Goal: Task Accomplishment & Management: Use online tool/utility

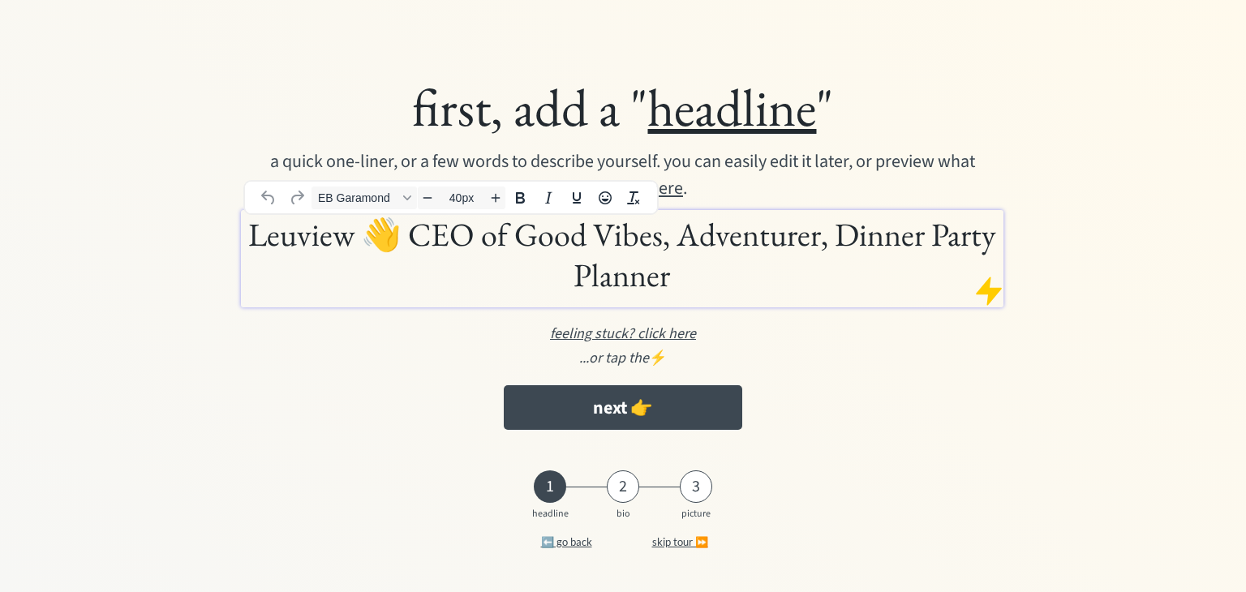
click at [671, 246] on h1 "Leuview 👋 CEO of Good Vibes, Adventurer, Dinner Party Planner" at bounding box center [621, 254] width 753 height 81
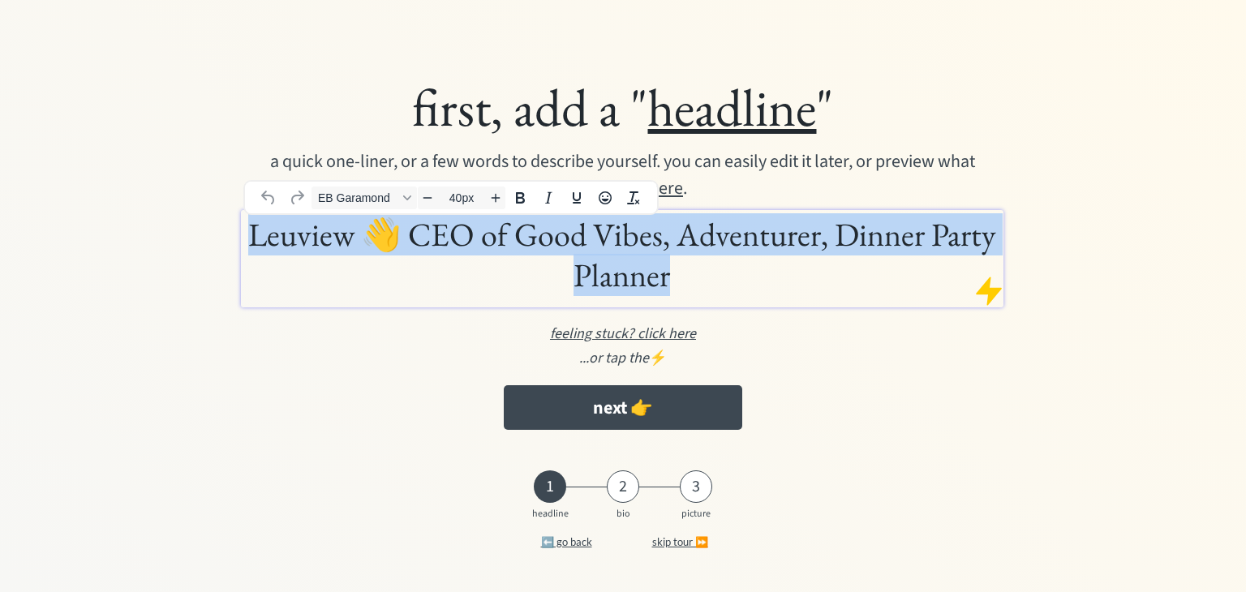
click at [671, 246] on h1 "Leuview 👋 CEO of Good Vibes, Adventurer, Dinner Party Planner" at bounding box center [621, 254] width 753 height 81
click at [698, 256] on h1 "Leuview 👋 CEO of Good Vibes, Adventurer, Dinner Party Planner" at bounding box center [621, 254] width 753 height 81
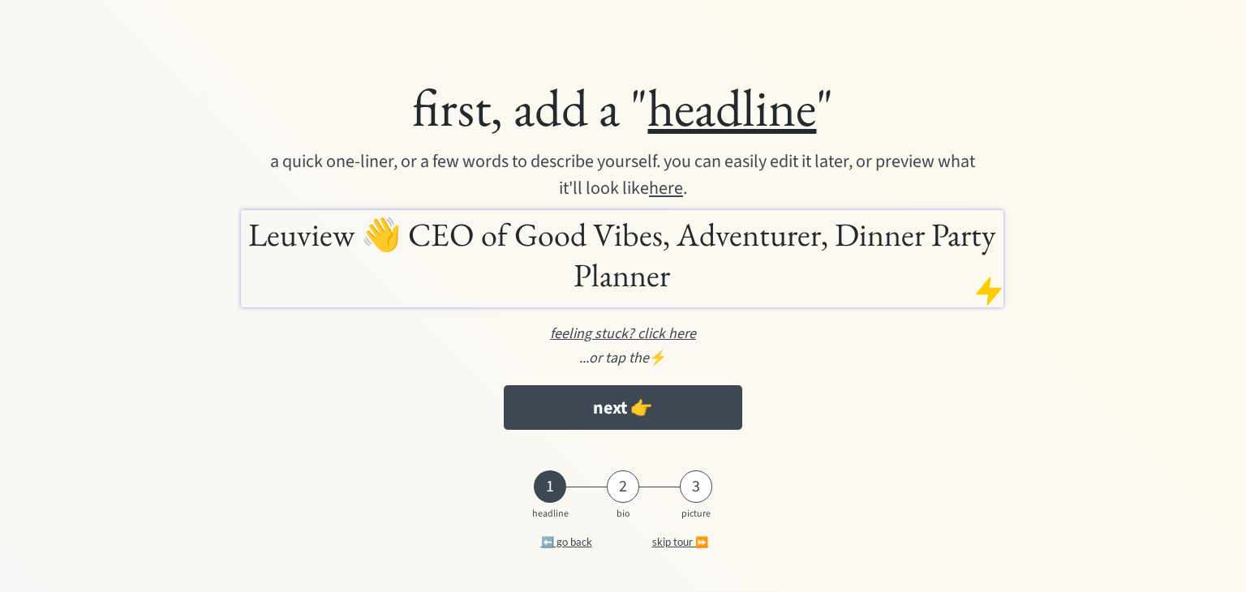
click at [850, 366] on div "...or tap the ⚡️" at bounding box center [623, 358] width 938 height 22
click at [713, 260] on h1 "Leuview 👋 CEO of Good Vibes, Adventurer, Dinner Party Planner" at bounding box center [621, 254] width 753 height 81
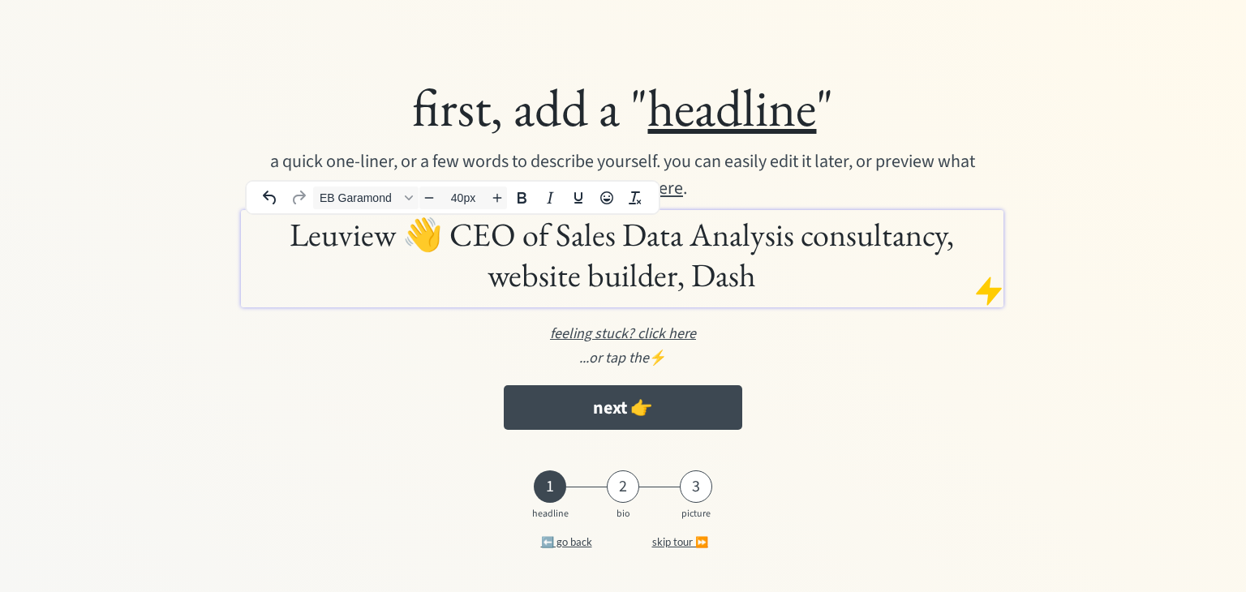
click at [623, 274] on h1 "Leuview 👋 CEO of Sales Data Analysis consultancy, website builder, Dash" at bounding box center [621, 254] width 753 height 81
click at [783, 276] on h1 "Leuview 👋 CEO of Sales Data Analysis consultancy, website designer, Dash" at bounding box center [621, 254] width 753 height 81
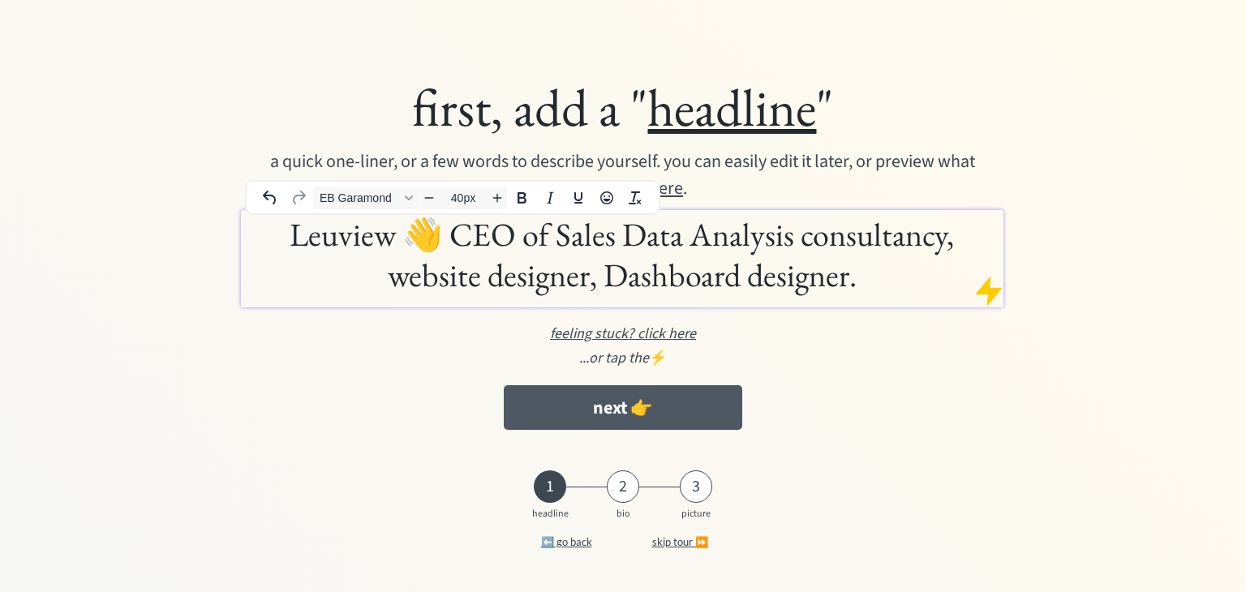
click at [549, 404] on button "next 👉" at bounding box center [623, 407] width 238 height 45
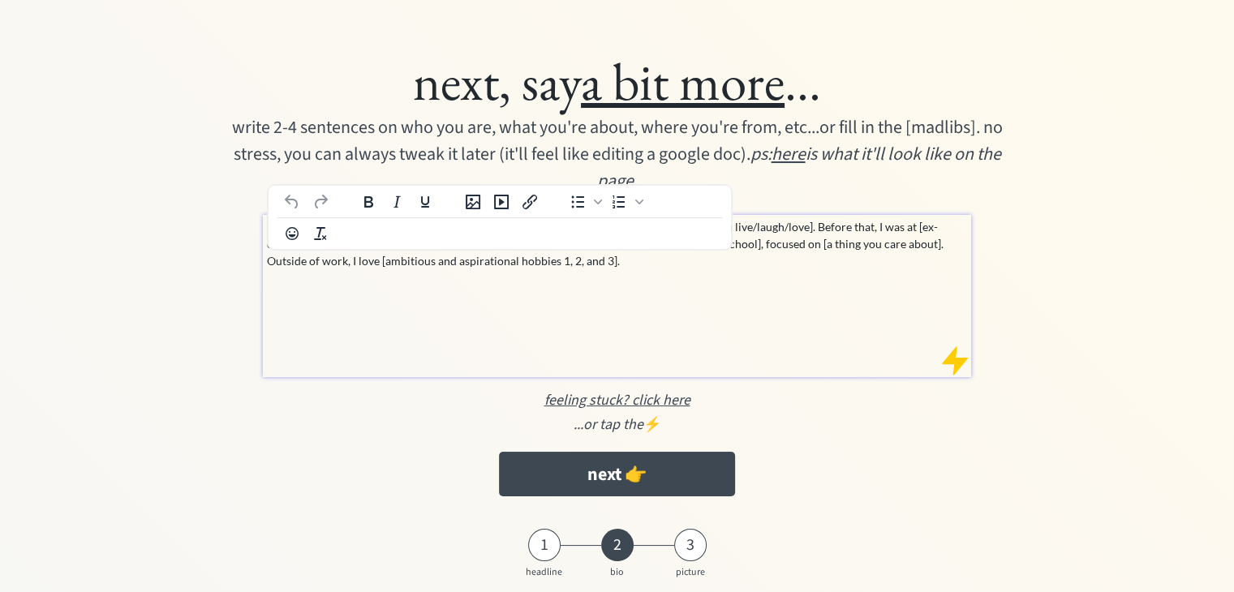
drag, startPoint x: 422, startPoint y: 225, endPoint x: 341, endPoint y: 230, distance: 81.2
click at [341, 230] on p "I’m currently a [your dope title] at [company that pays the bills], based in [t…" at bounding box center [618, 243] width 702 height 51
click at [338, 263] on p "I’m currently a Freelancer Data Analyst at [company, based in [the place where …" at bounding box center [618, 243] width 702 height 51
click at [536, 276] on div "I’m currently a Freelancer Data Analyst at [company that pays the bills], based…" at bounding box center [617, 296] width 709 height 162
click at [613, 224] on p "I’m currently a Freelancer Data Analyst at [company that pays the bills], based…" at bounding box center [618, 243] width 702 height 51
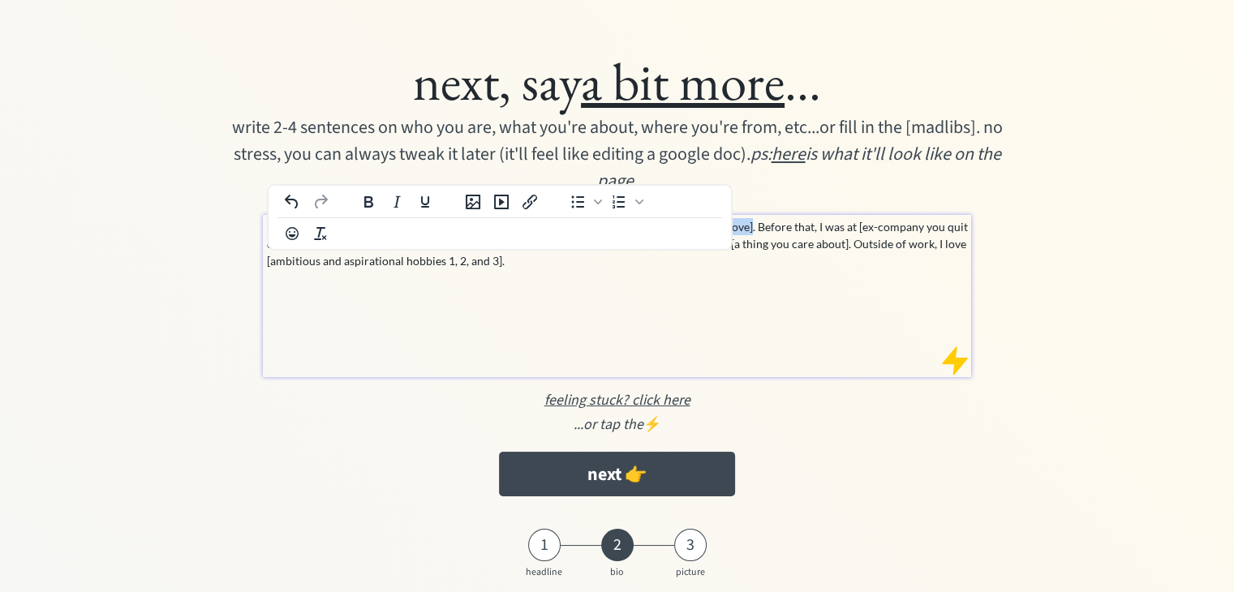
drag, startPoint x: 743, startPoint y: 225, endPoint x: 564, endPoint y: 225, distance: 178.4
click at [564, 225] on p "I’m currently a Freelancer Data Analyst at Deloitte, based in [the place where …" at bounding box center [618, 243] width 702 height 51
drag, startPoint x: 935, startPoint y: 226, endPoint x: 739, endPoint y: 226, distance: 196.3
click at [739, 226] on p "I’m currently a Freelancer Data Analyst at Deloitte, based in Johannesburg. Bef…" at bounding box center [618, 243] width 702 height 51
click at [787, 224] on p "I’m currently a Freelancer Data Analyst at Deloitte, based in Johannesburg. Bef…" at bounding box center [618, 243] width 702 height 51
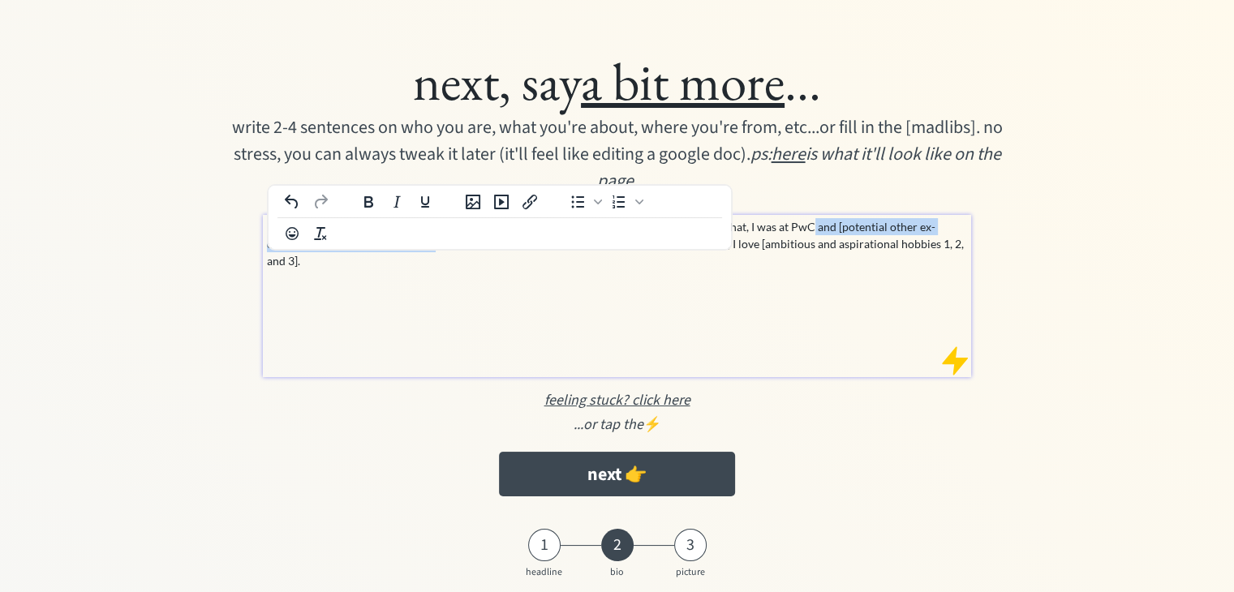
drag, startPoint x: 785, startPoint y: 226, endPoint x: 396, endPoint y: 255, distance: 390.4
click at [396, 255] on div "I’m currently a Freelancer Data Analyst at Deloitte, based in Johannesburg. Bef…" at bounding box center [617, 296] width 709 height 162
click at [792, 247] on p "I’m currently a Freelancer Data Analyst at Deloitte, based in Johannesburg. Bef…" at bounding box center [618, 235] width 702 height 34
drag, startPoint x: 936, startPoint y: 221, endPoint x: 947, endPoint y: 230, distance: 14.4
click at [947, 230] on p "I’m currently a Freelancer Data Analyst at Deloitte, based in Johannesburg. Bef…" at bounding box center [618, 235] width 702 height 34
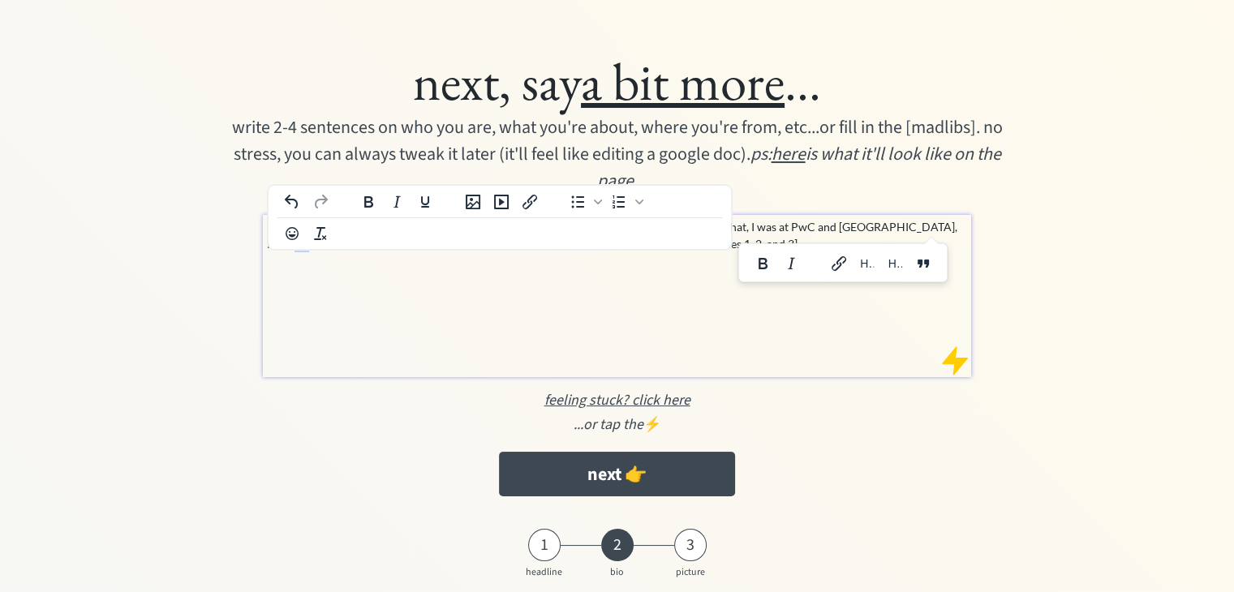
click at [947, 230] on p "I’m currently a Freelancer Data Analyst at Deloitte, based in Johannesburg. Bef…" at bounding box center [618, 235] width 702 height 34
drag, startPoint x: 935, startPoint y: 227, endPoint x: 370, endPoint y: 249, distance: 565.7
click at [370, 249] on p "I’m currently a Freelancer Data Analyst at Deloitte, based in Johannesburg. Bef…" at bounding box center [618, 235] width 702 height 34
click at [285, 242] on p "I’m currently a Freelancer Data Analyst at Deloitte, based in Johannesburg. Bef…" at bounding box center [618, 235] width 702 height 34
click at [547, 243] on p "I’m currently a Freelancer Data Analyst at Deloitte, based in Johannesburg. Bef…" at bounding box center [618, 235] width 702 height 34
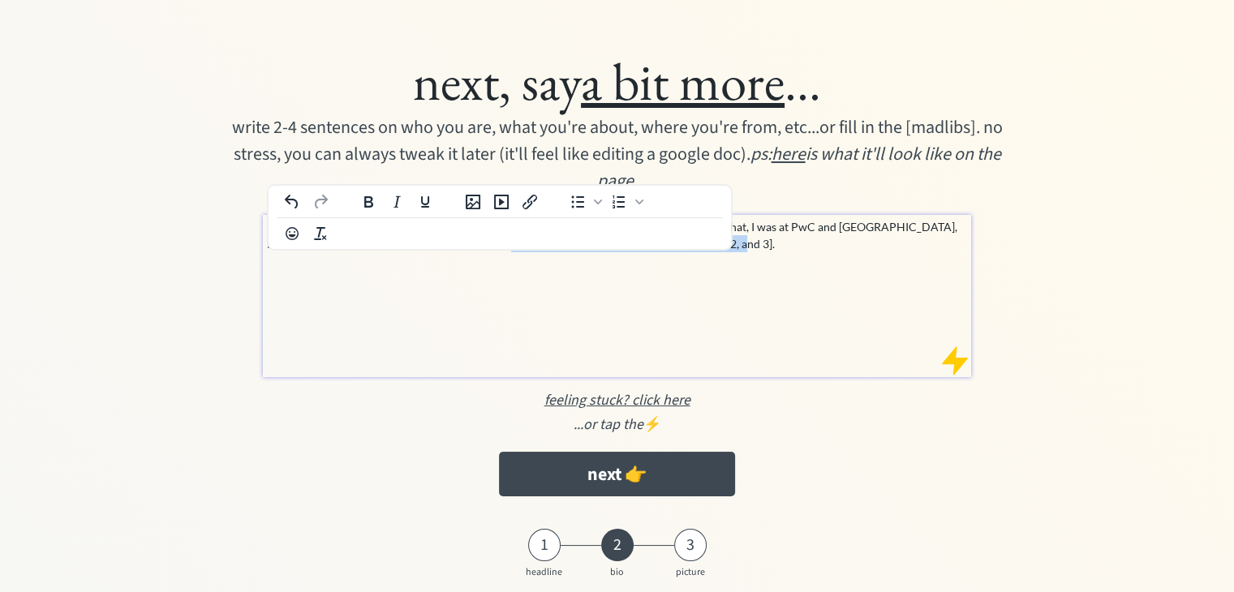
drag, startPoint x: 473, startPoint y: 245, endPoint x: 706, endPoint y: 242, distance: 232.8
click at [706, 242] on p "I’m currently a Freelancer Data Analyst at Deloitte, based in Johannesburg. Bef…" at bounding box center [618, 235] width 702 height 34
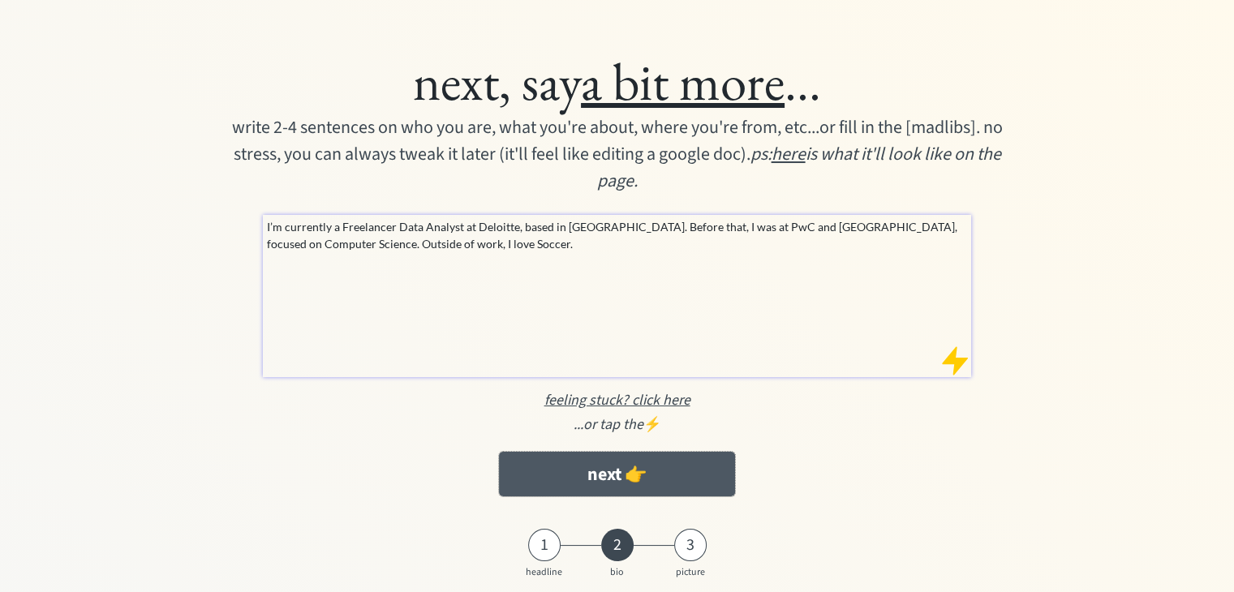
click at [662, 474] on button "next 👉" at bounding box center [617, 474] width 236 height 45
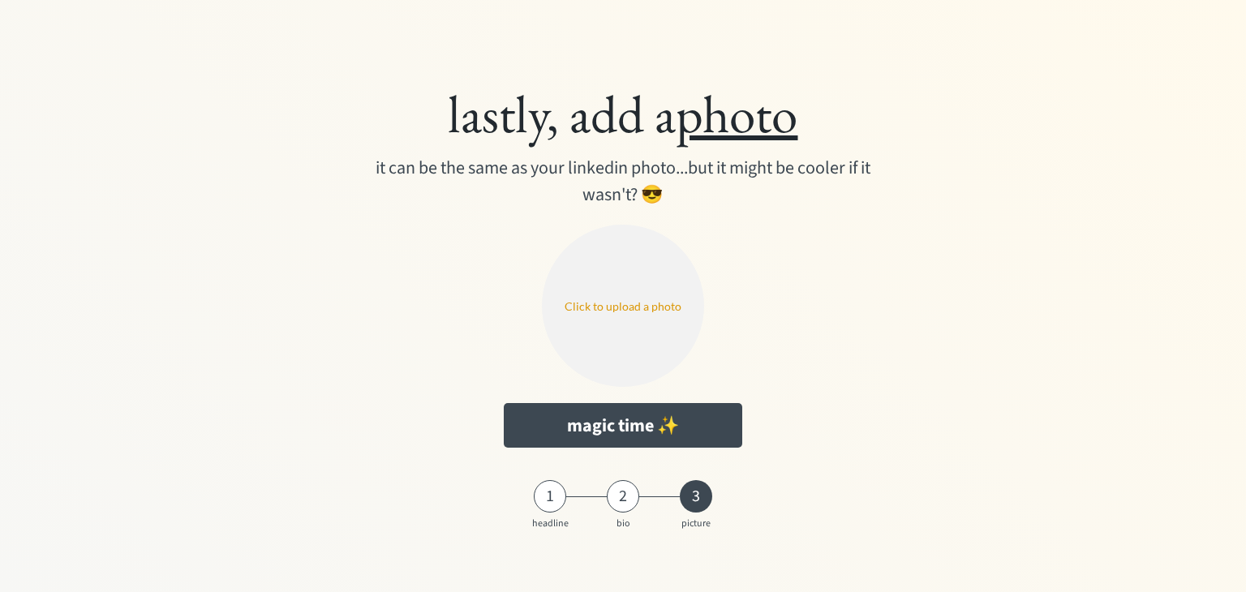
click at [622, 319] on input "file" at bounding box center [623, 306] width 162 height 162
type input "C:\fakepath\Gemini_Generated_Image_jpmfbyjpmfbyjpmf.png"
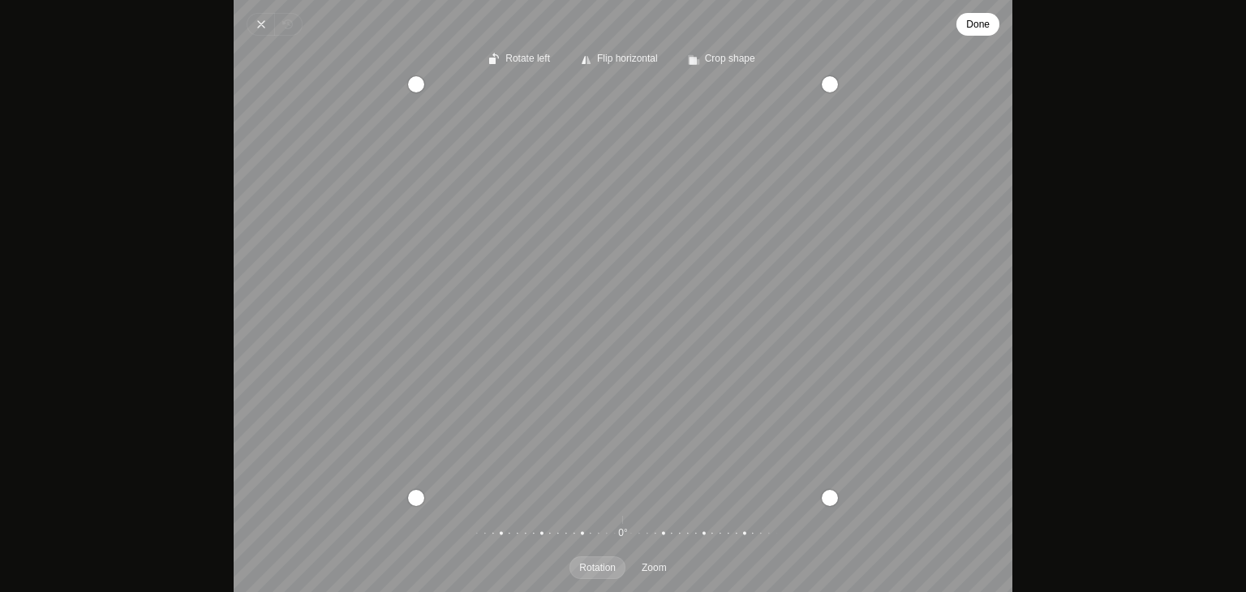
click at [989, 20] on span "Done" at bounding box center [978, 24] width 24 height 19
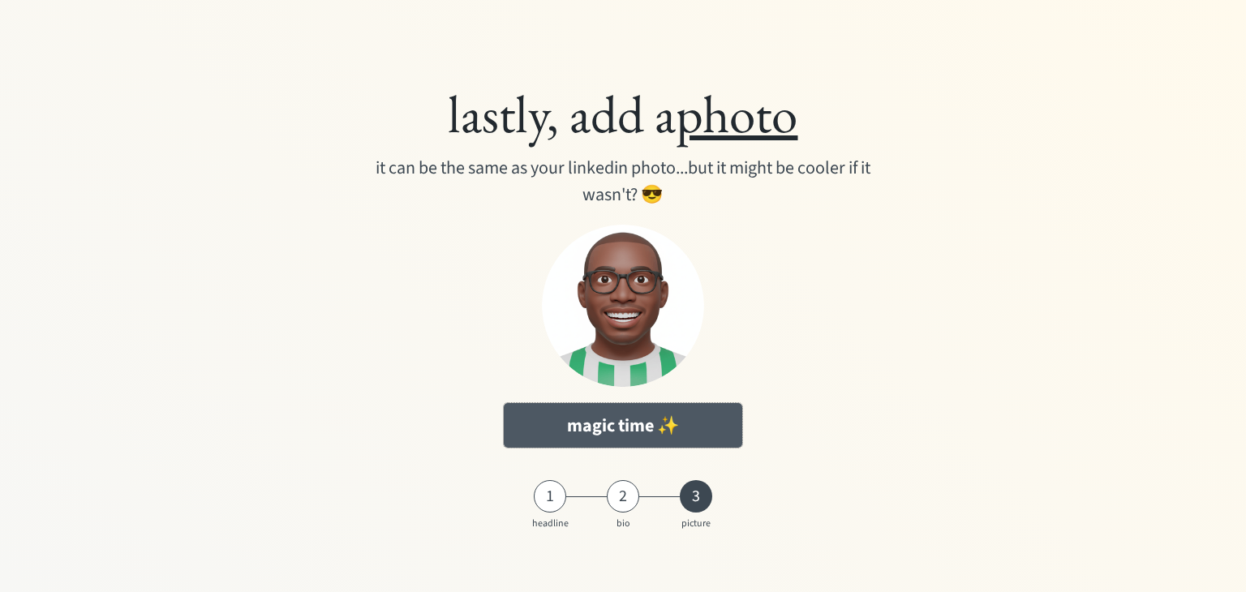
click at [697, 423] on button "magic time ✨" at bounding box center [623, 425] width 238 height 45
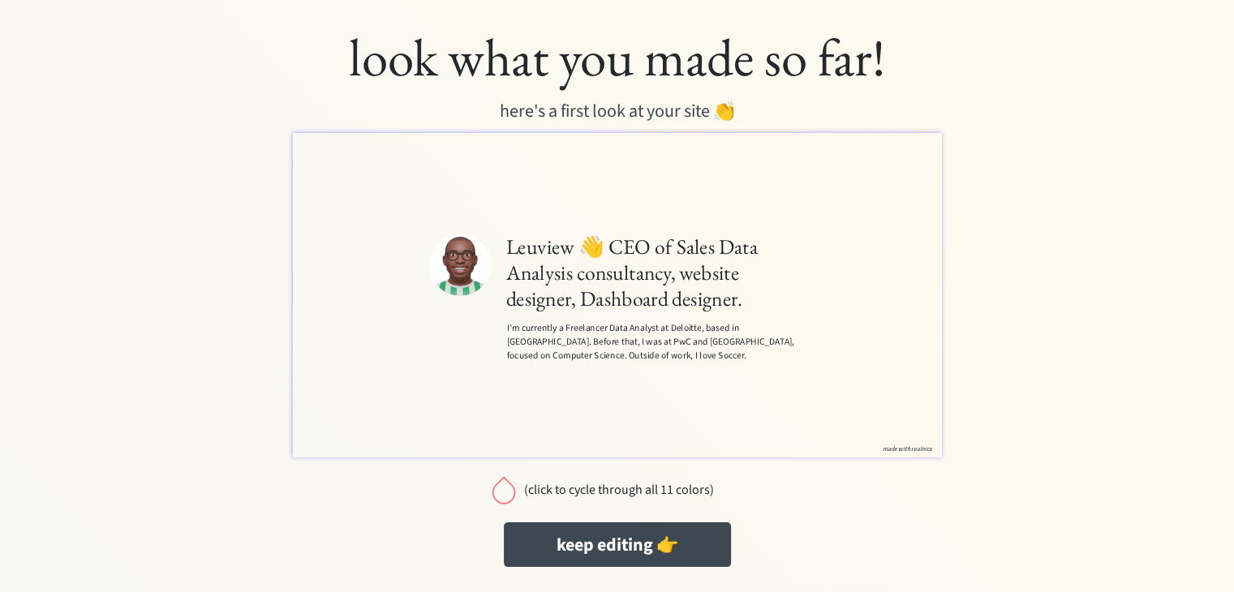
click at [925, 586] on div "Leuview 👋 CEO of Sales Data Analysis consultancy, website designer, Dashboard d…" at bounding box center [798, 420] width 589 height 389
click at [671, 543] on button "keep editing 👉" at bounding box center [617, 544] width 227 height 45
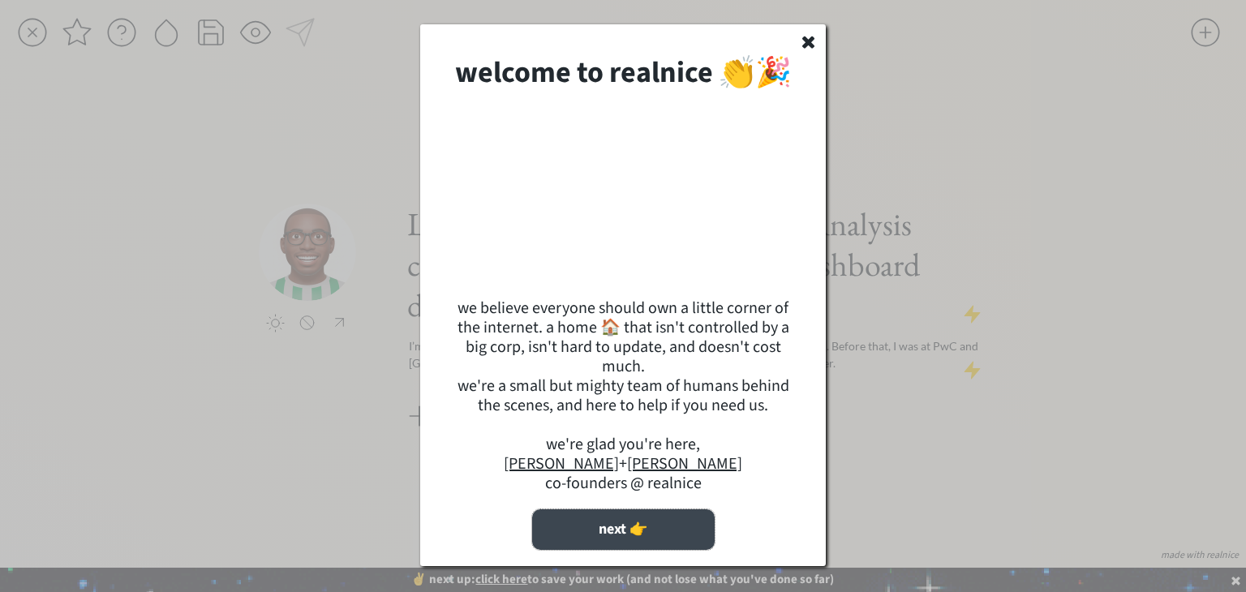
click at [646, 550] on button "next 👉" at bounding box center [623, 529] width 182 height 41
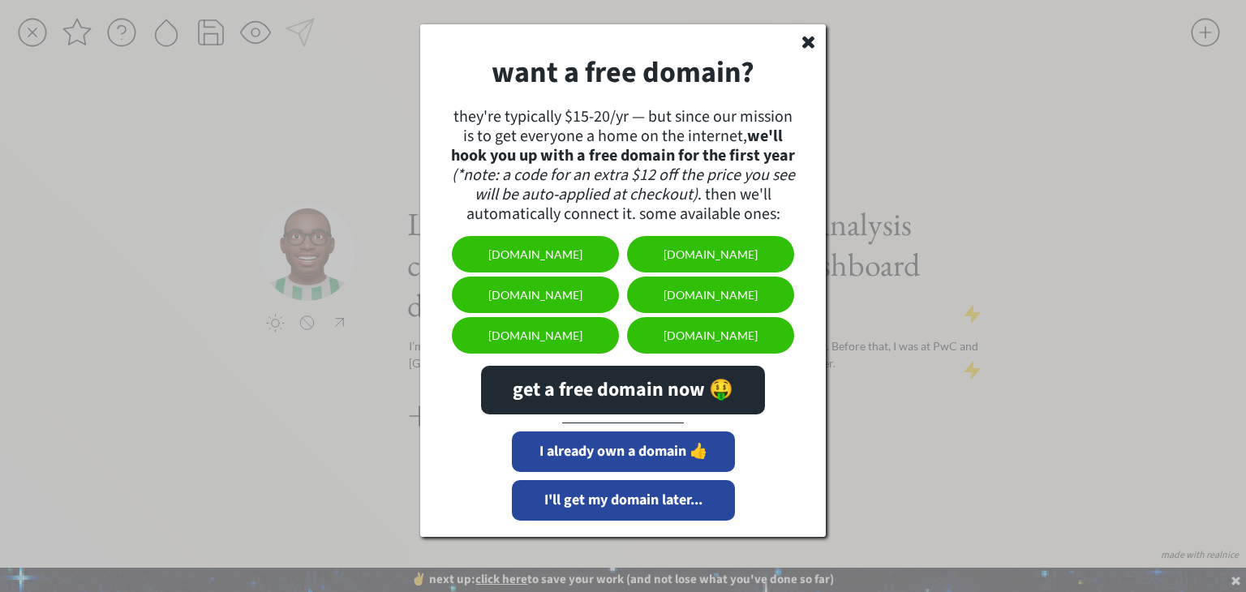
click at [670, 141] on div "they're typically $15-20/yr — but since our mission is to get everyone a home o…" at bounding box center [623, 165] width 350 height 117
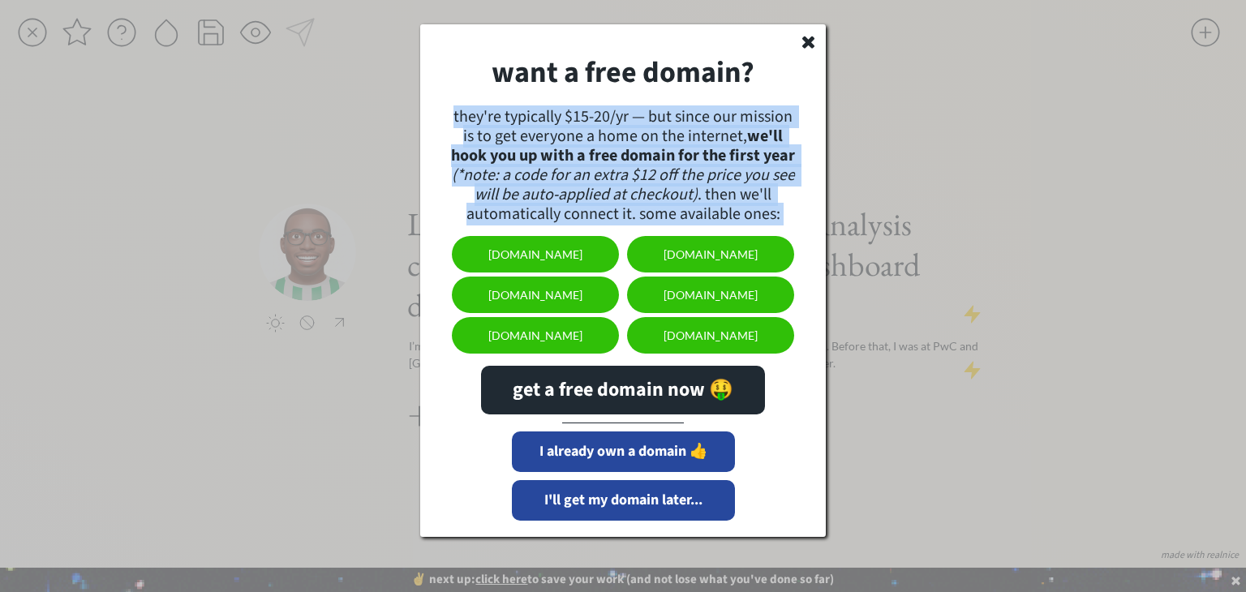
click at [670, 141] on div "they're typically $15-20/yr — but since our mission is to get everyone a home o…" at bounding box center [623, 165] width 350 height 117
click at [646, 161] on strong "we'll hook you up with a free domain for the first year" at bounding box center [623, 146] width 344 height 42
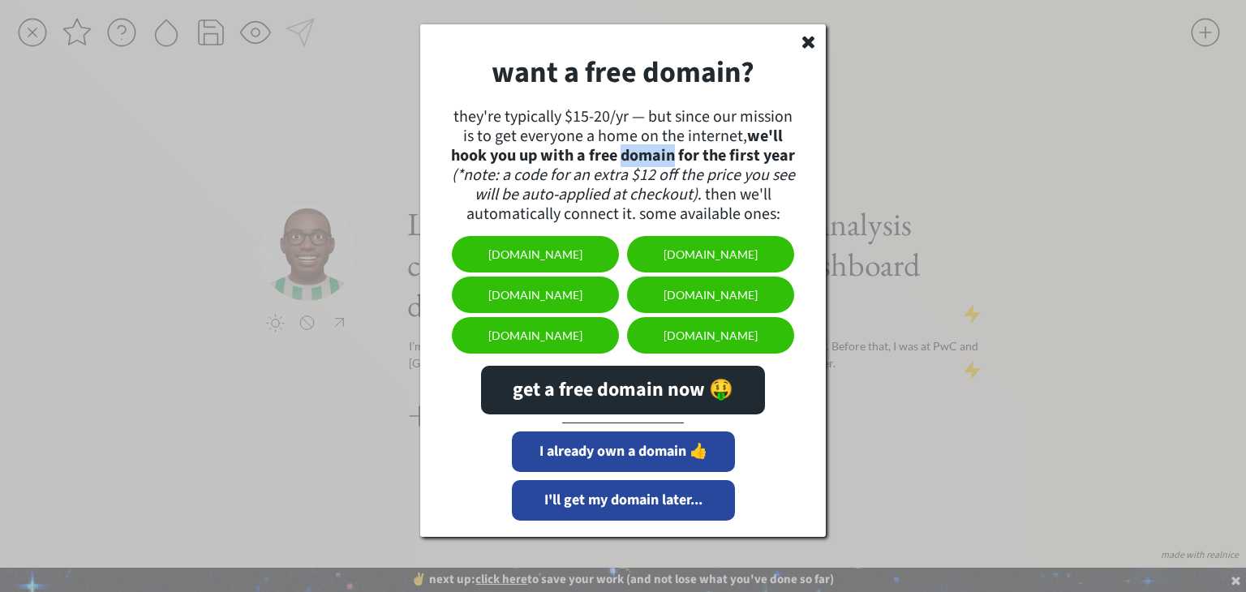
click at [646, 161] on strong "we'll hook you up with a free domain for the first year" at bounding box center [623, 146] width 344 height 42
click at [611, 202] on div "they're typically $15-20/yr — but since our mission is to get everyone a home o…" at bounding box center [623, 165] width 350 height 117
click at [564, 255] on button "[DOMAIN_NAME]" at bounding box center [535, 254] width 167 height 36
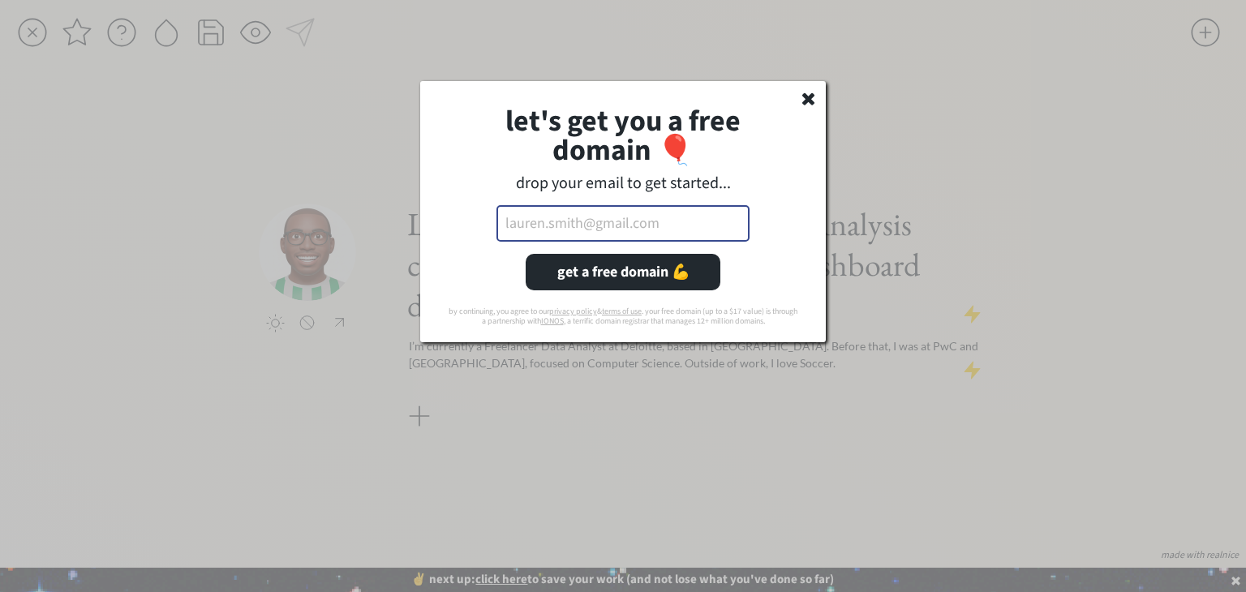
click at [597, 221] on input "email" at bounding box center [622, 223] width 253 height 36
type input "[EMAIL_ADDRESS][DOMAIN_NAME]"
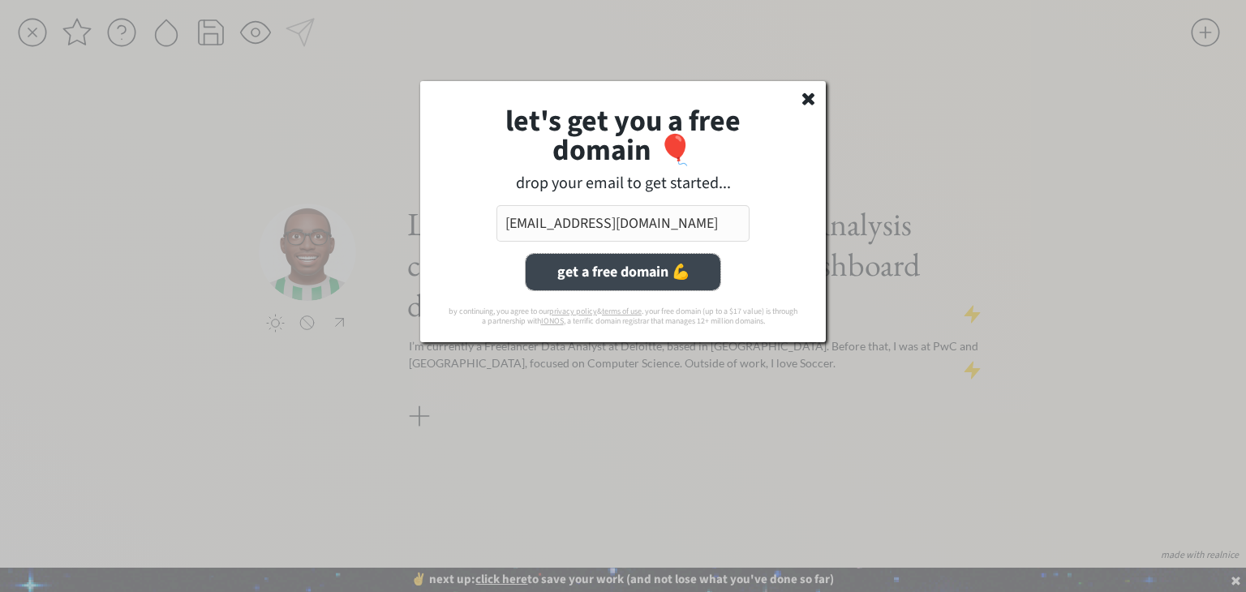
click at [619, 261] on button "get a free domain 💪" at bounding box center [623, 272] width 195 height 36
